Goal: Task Accomplishment & Management: Manage account settings

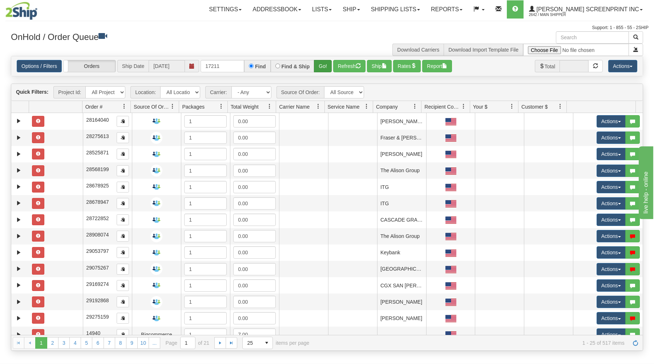
type input "17211"
click at [327, 65] on button "Go!" at bounding box center [323, 66] width 18 height 12
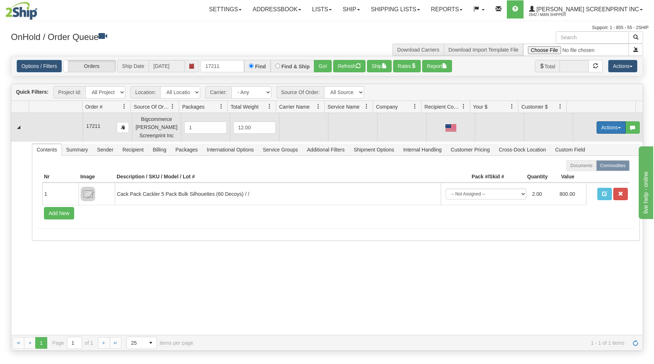
click at [602, 127] on button "Actions" at bounding box center [611, 127] width 29 height 12
click at [589, 141] on link "Open" at bounding box center [597, 141] width 58 height 9
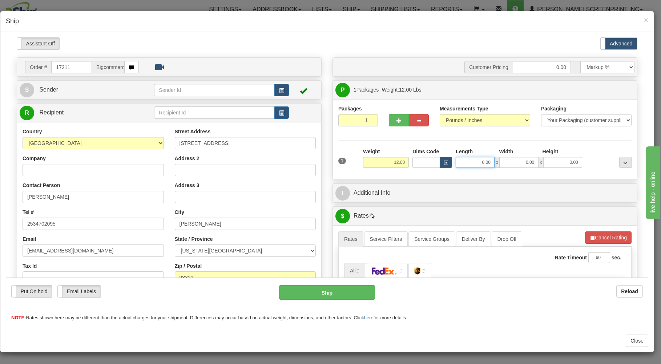
type input "36.90"
click at [470, 162] on input "0.00" at bounding box center [475, 162] width 39 height 11
type input "38.00"
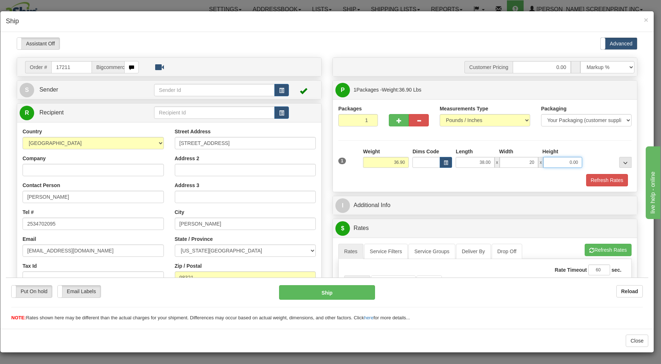
type input "20.00"
type input "36.90"
type input "8.00"
click at [469, 179] on div "Refresh Rates" at bounding box center [485, 180] width 297 height 12
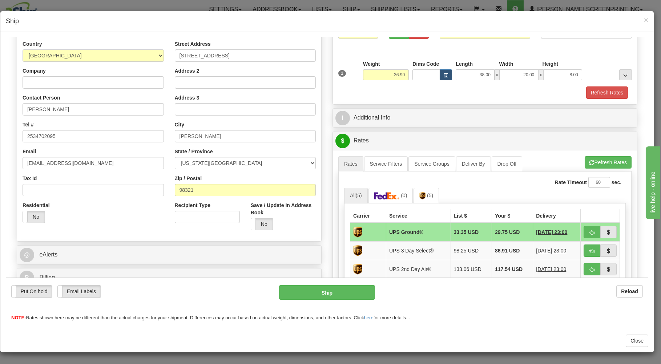
scroll to position [117, 0]
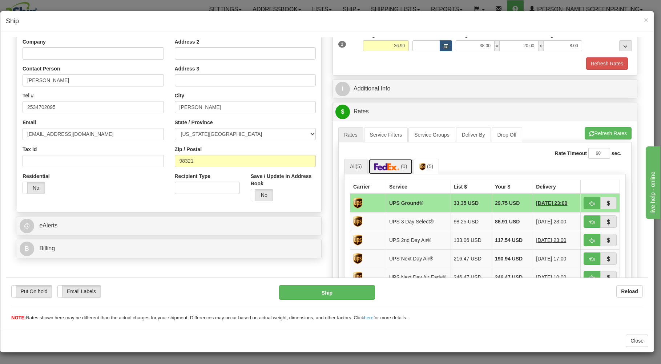
click at [390, 169] on img at bounding box center [387, 166] width 25 height 7
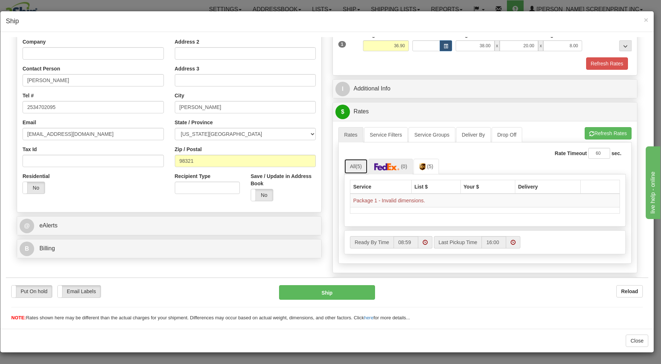
click at [359, 167] on span "(5)" at bounding box center [359, 166] width 6 height 6
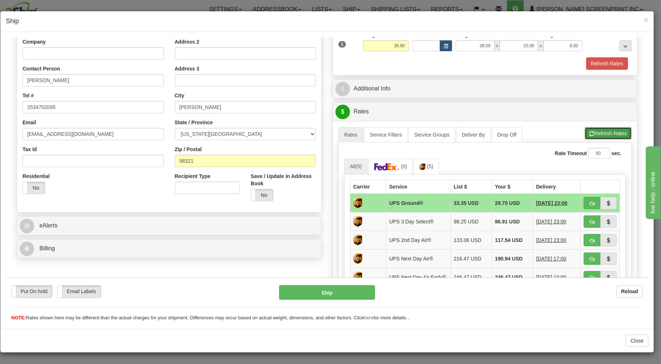
click at [589, 131] on button "Refresh Rates" at bounding box center [608, 133] width 47 height 12
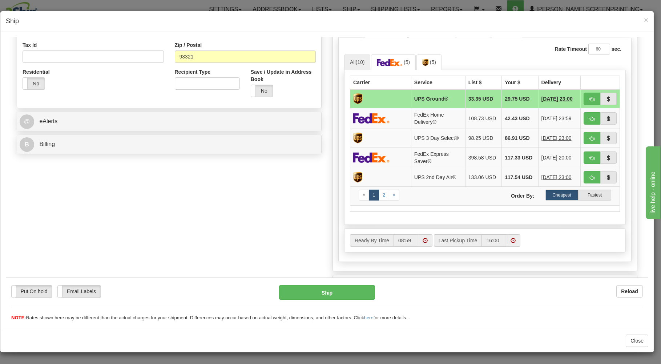
scroll to position [162, 0]
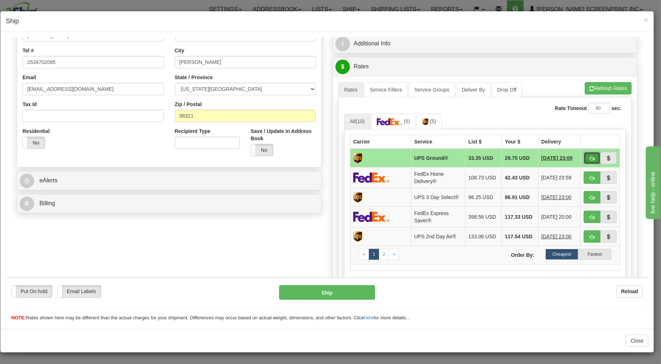
click at [584, 156] on button "button" at bounding box center [592, 158] width 17 height 12
type input "03"
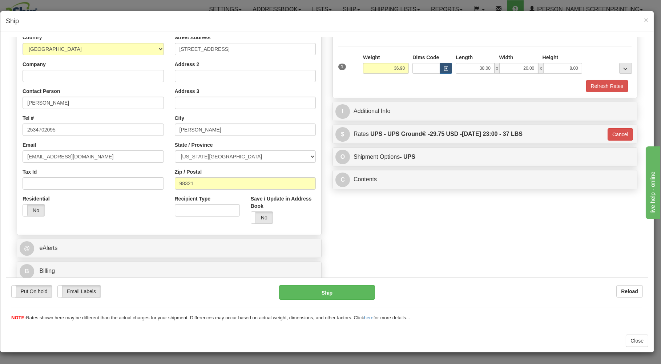
scroll to position [96, 0]
click at [340, 295] on button "Ship" at bounding box center [327, 292] width 96 height 15
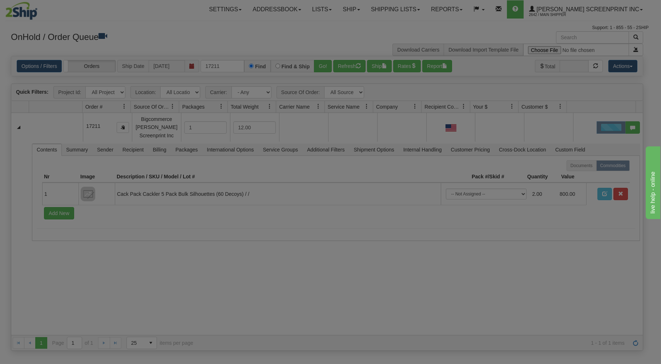
scroll to position [0, 0]
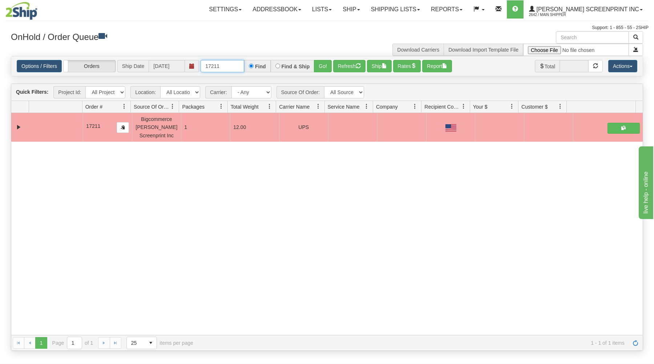
drag, startPoint x: 202, startPoint y: 68, endPoint x: 282, endPoint y: 65, distance: 80.4
click at [282, 65] on div "17211 Find Find & Ship Go!" at bounding box center [266, 66] width 131 height 12
type input "1"
type input "17208"
click at [323, 67] on button "Go!" at bounding box center [323, 66] width 18 height 12
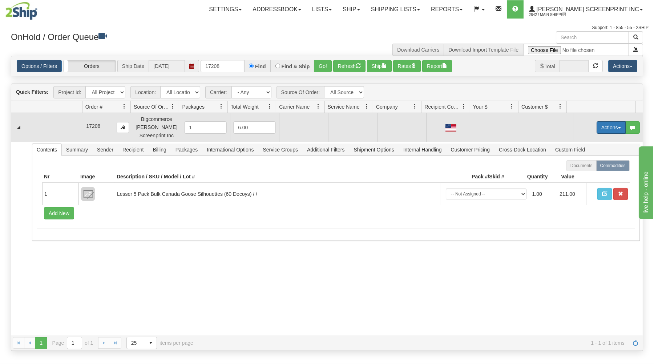
click at [598, 123] on button "Actions" at bounding box center [611, 127] width 29 height 12
click at [591, 140] on link "Open" at bounding box center [597, 141] width 58 height 9
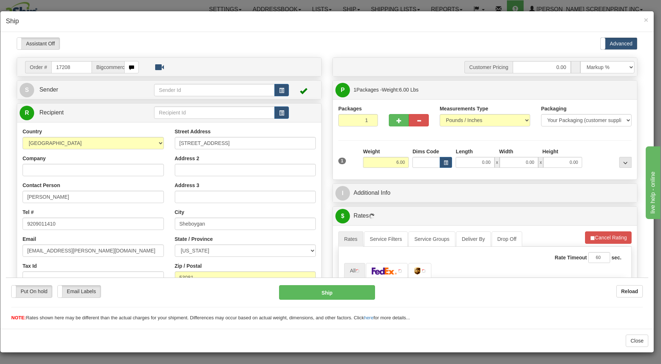
type input "21.35"
click at [464, 164] on input "0.00" at bounding box center [475, 162] width 39 height 11
type input "26.00"
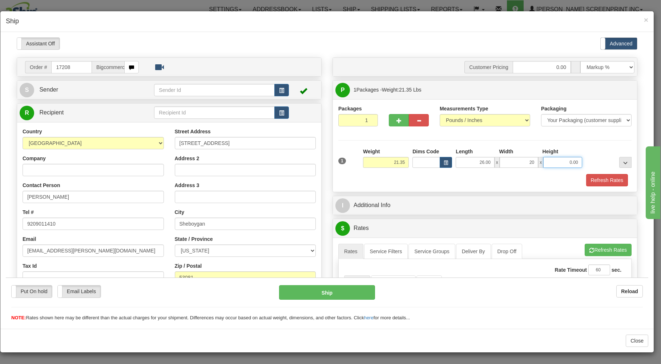
type input "20.00"
type input "21.40"
type input "7.00"
click at [464, 181] on div "Refresh Rates" at bounding box center [485, 180] width 297 height 12
type input "21.35"
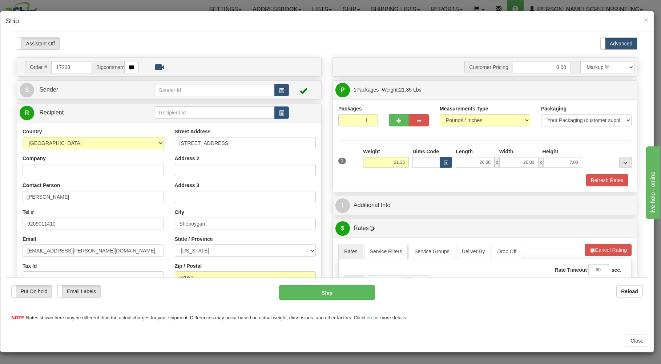
scroll to position [117, 0]
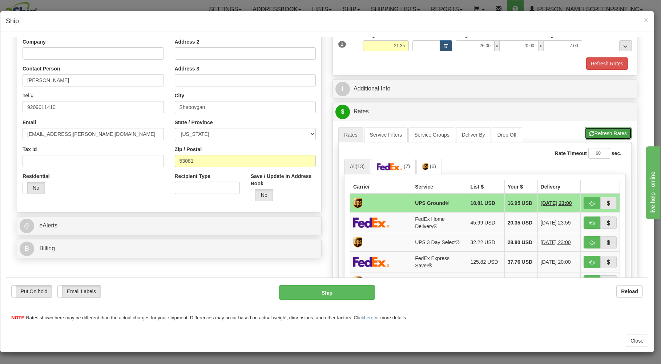
drag, startPoint x: 588, startPoint y: 132, endPoint x: 574, endPoint y: 155, distance: 27.6
click at [588, 132] on button "Refresh Rates" at bounding box center [608, 133] width 47 height 12
click at [585, 200] on button "button" at bounding box center [592, 203] width 17 height 12
type input "03"
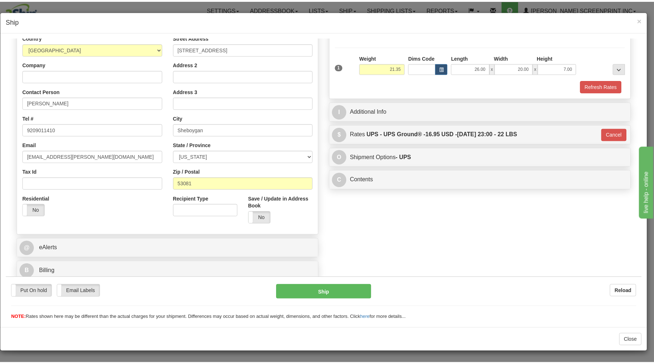
scroll to position [96, 0]
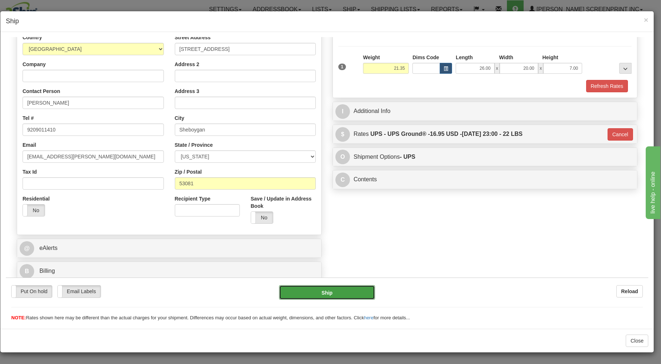
click at [349, 288] on button "Ship" at bounding box center [327, 292] width 96 height 15
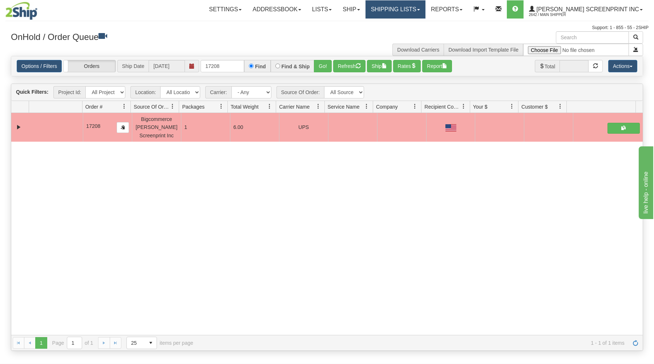
click at [422, 7] on link "Shipping lists" at bounding box center [396, 9] width 60 height 18
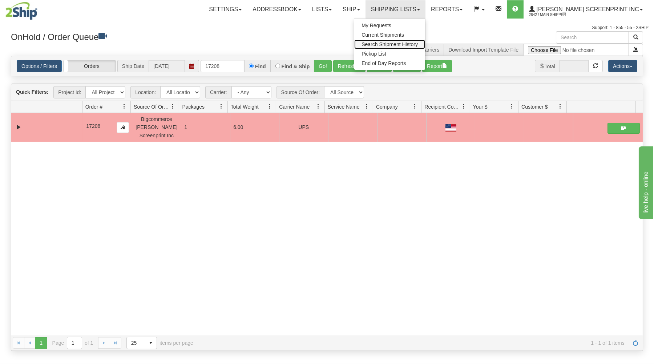
click at [414, 41] on link "Search Shipment History" at bounding box center [390, 44] width 71 height 9
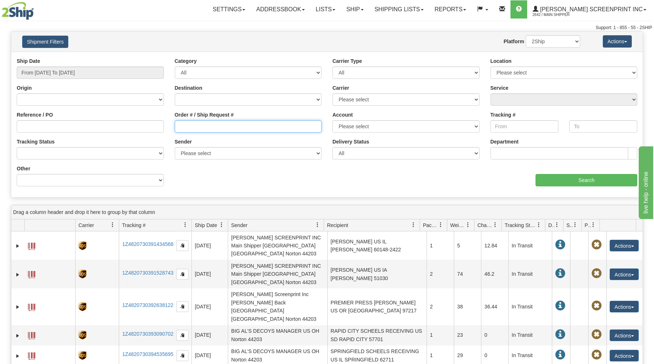
click at [271, 126] on input "Order # / Ship Request #" at bounding box center [248, 126] width 147 height 12
type input "17145"
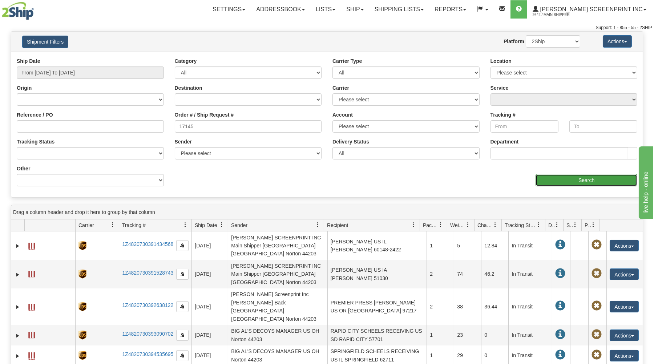
click at [549, 176] on input "Search" at bounding box center [587, 180] width 102 height 12
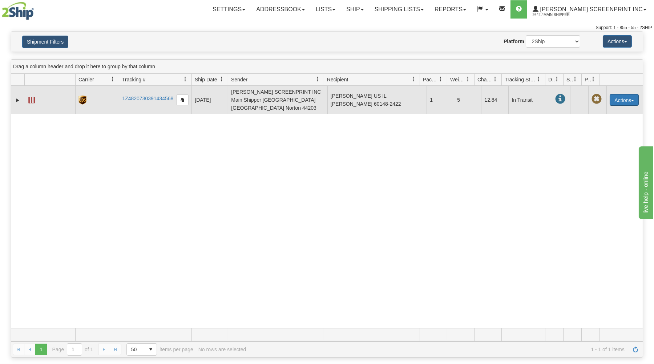
click at [620, 96] on button "Actions" at bounding box center [624, 100] width 29 height 12
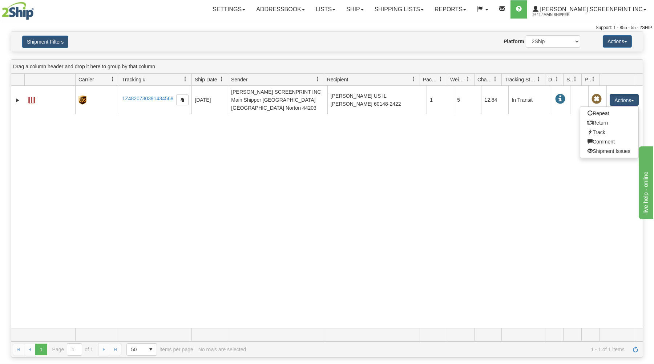
click at [402, 154] on div "31637799 2642 1Z4820730391434568 09/18/2025 09/18/2025 01:55:18 PM ALBERT SCREE…" at bounding box center [327, 207] width 632 height 243
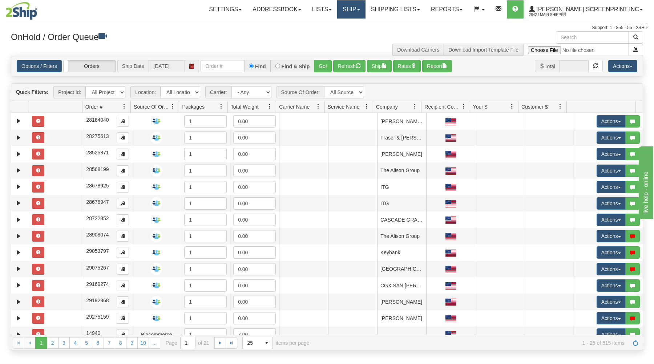
click at [365, 4] on link "Ship" at bounding box center [351, 9] width 28 height 18
click at [337, 33] on span "Ship Request" at bounding box center [322, 35] width 31 height 6
drag, startPoint x: 241, startPoint y: 70, endPoint x: 233, endPoint y: 59, distance: 13.8
click at [241, 69] on input "text" at bounding box center [223, 66] width 44 height 12
type input "31641071"
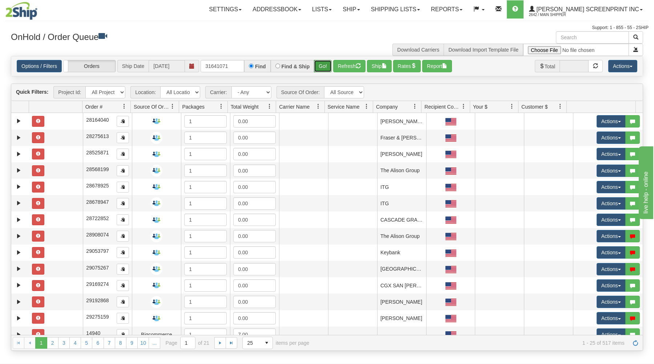
click at [320, 67] on button "Go!" at bounding box center [323, 66] width 18 height 12
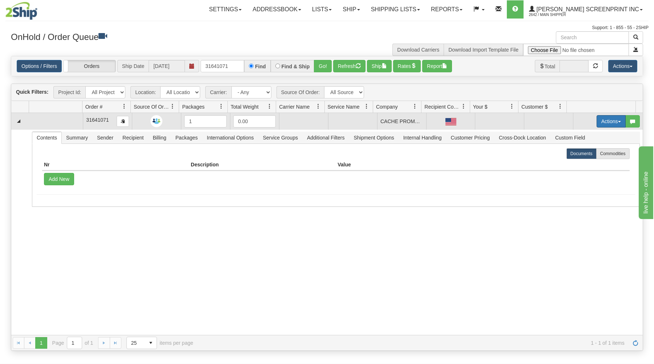
click at [601, 123] on button "Actions" at bounding box center [611, 121] width 29 height 12
click at [584, 173] on span "Delete" at bounding box center [585, 173] width 20 height 6
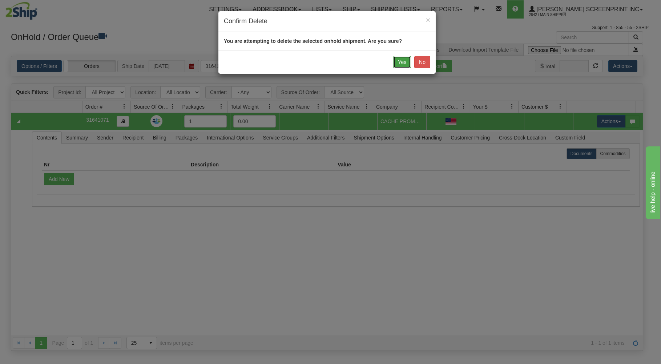
click at [408, 63] on button "Yes" at bounding box center [402, 62] width 18 height 12
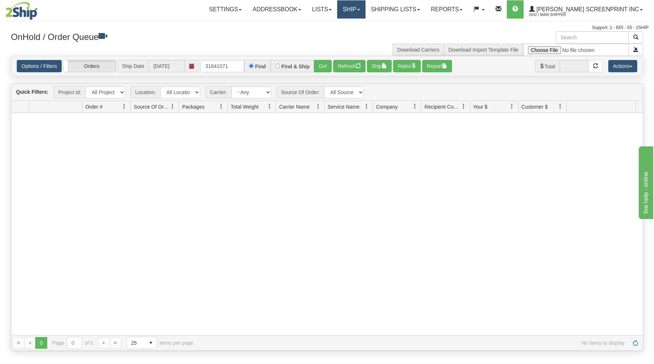
click at [365, 9] on link "Ship" at bounding box center [351, 9] width 28 height 18
click at [361, 32] on link "Ship Request" at bounding box center [333, 34] width 66 height 9
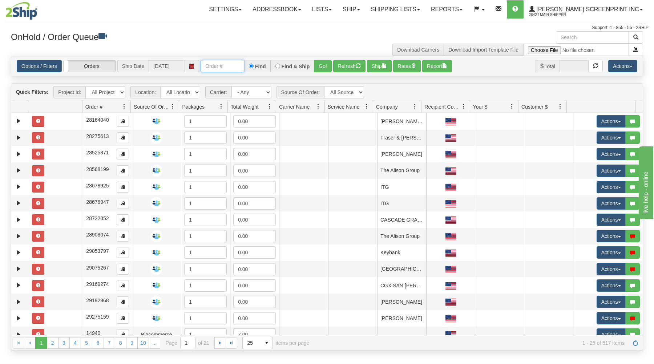
click at [219, 70] on input "text" at bounding box center [223, 66] width 44 height 12
type input "31641591"
click at [321, 65] on button "Go!" at bounding box center [323, 66] width 18 height 12
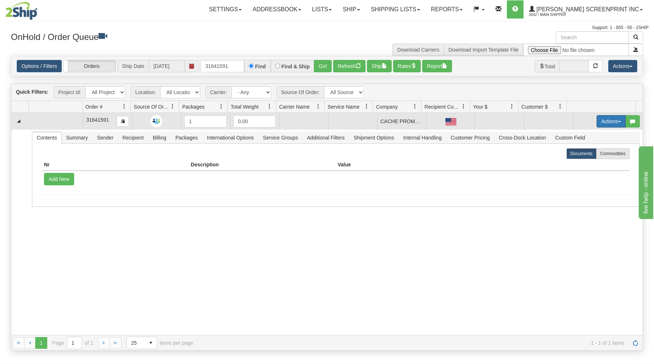
click at [599, 119] on button "Actions" at bounding box center [611, 121] width 29 height 12
click at [588, 135] on link "Open" at bounding box center [597, 135] width 58 height 9
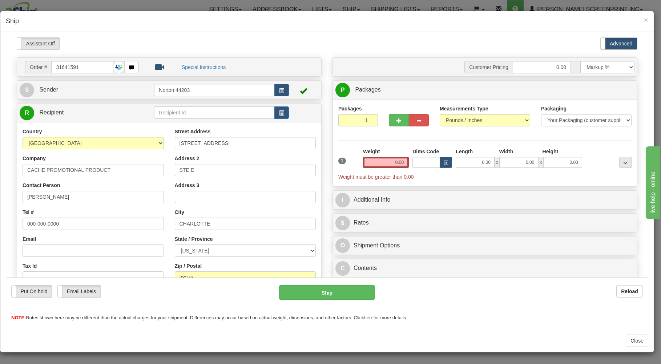
type input "17.65"
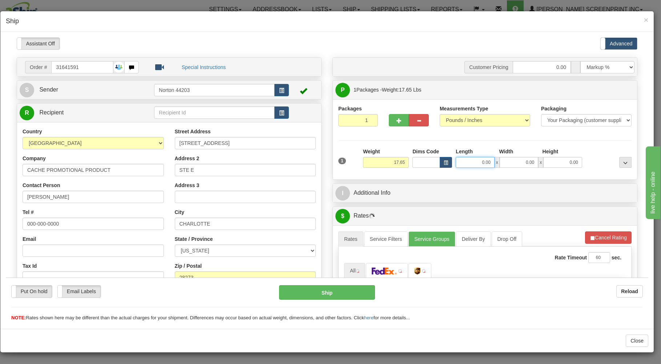
click at [474, 165] on input "0.00" at bounding box center [475, 162] width 39 height 11
type input "26.00"
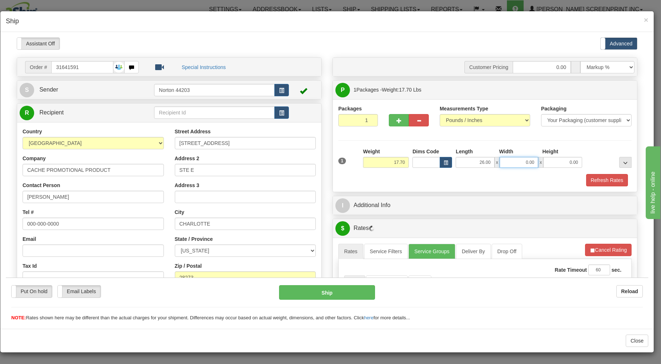
type input "17.80"
type input "20.00"
type input "17.55"
type input "6"
type input "17.65"
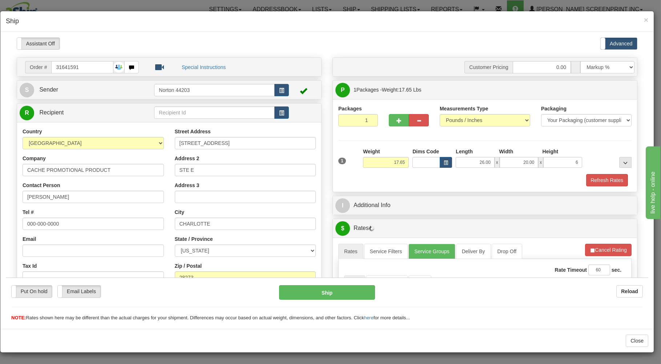
type input "6.00"
click at [482, 181] on div "Refresh Rates" at bounding box center [485, 180] width 297 height 12
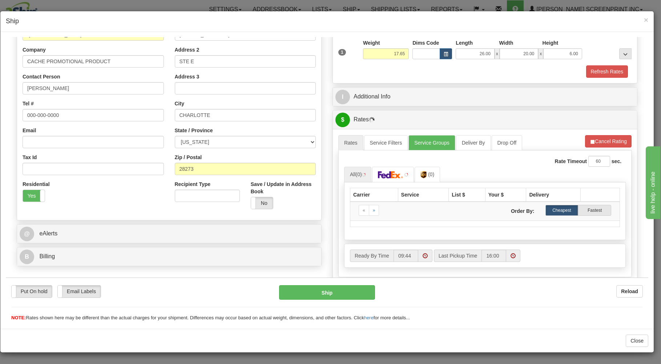
scroll to position [156, 0]
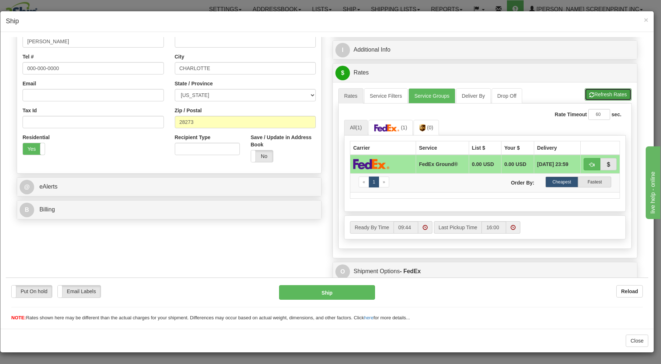
click at [603, 93] on button "Refresh Rates" at bounding box center [608, 94] width 47 height 12
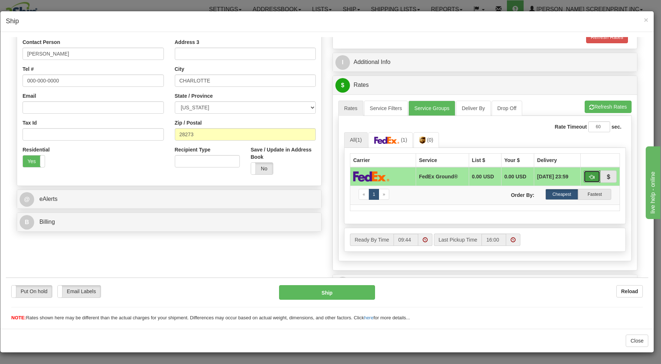
click at [590, 175] on span "button" at bounding box center [592, 177] width 5 height 5
type input "92"
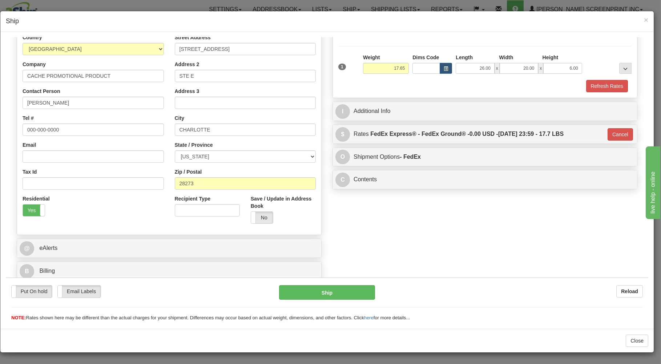
scroll to position [96, 0]
click at [346, 291] on button "Ship" at bounding box center [327, 292] width 96 height 15
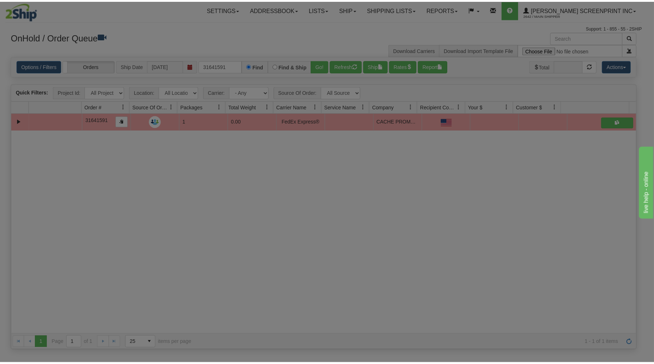
scroll to position [0, 0]
